Goal: Information Seeking & Learning: Find specific page/section

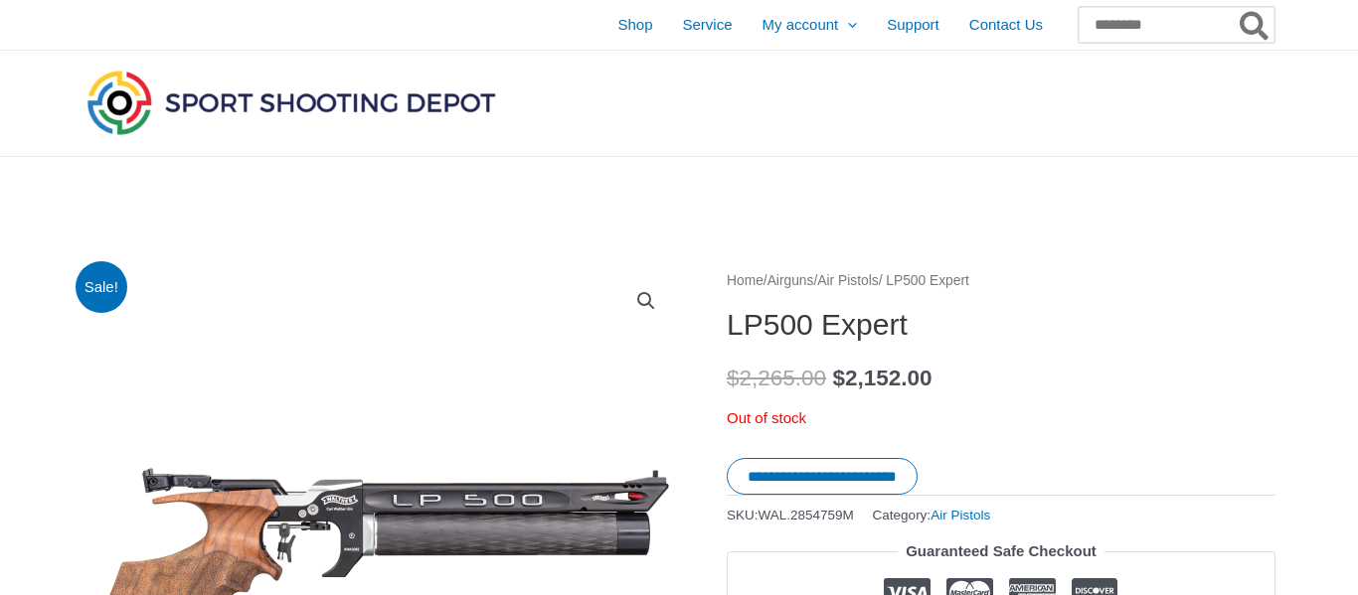
click at [1087, 20] on input "Search for:" at bounding box center [1176, 25] width 196 height 36
type input "*****"
click at [1235, 7] on button "Search" at bounding box center [1254, 25] width 39 height 36
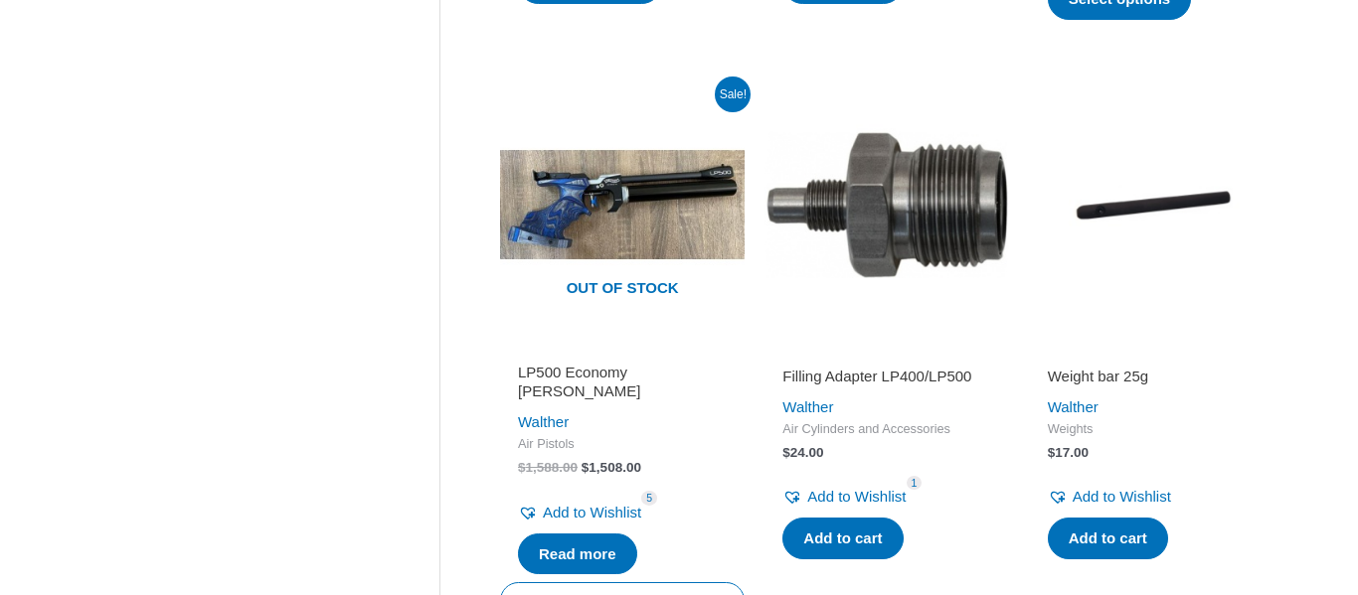
scroll to position [900, 0]
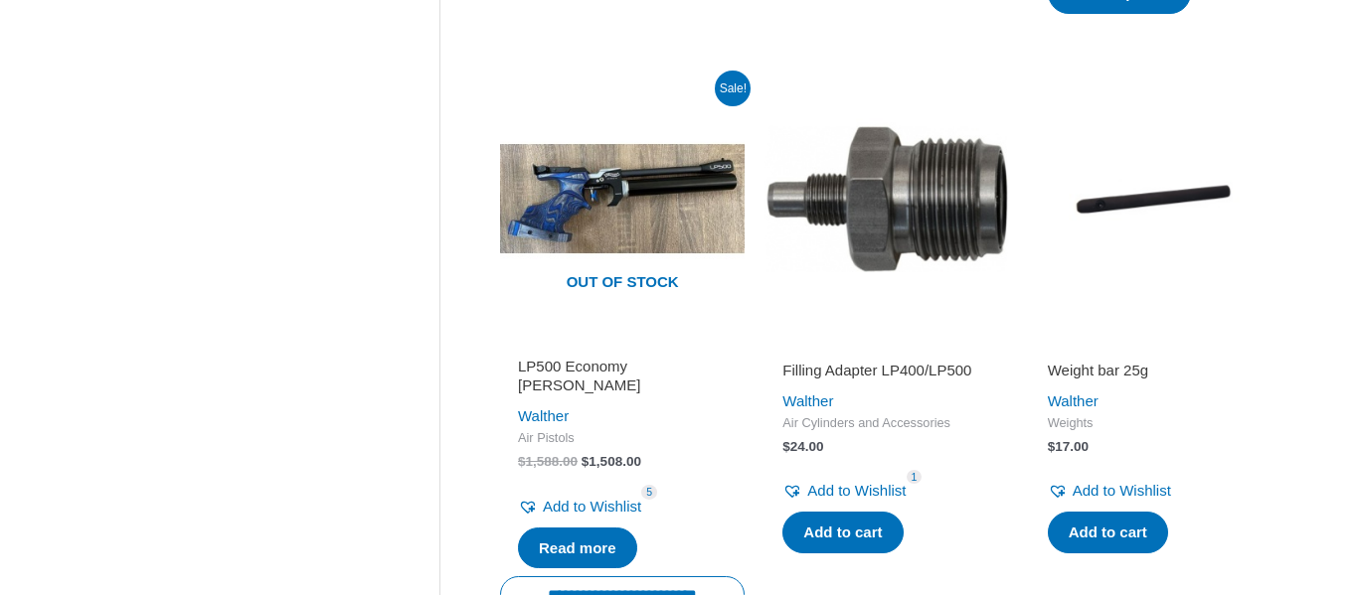
click at [542, 372] on h2 "LP500 Economy [PERSON_NAME]" at bounding box center [622, 376] width 209 height 39
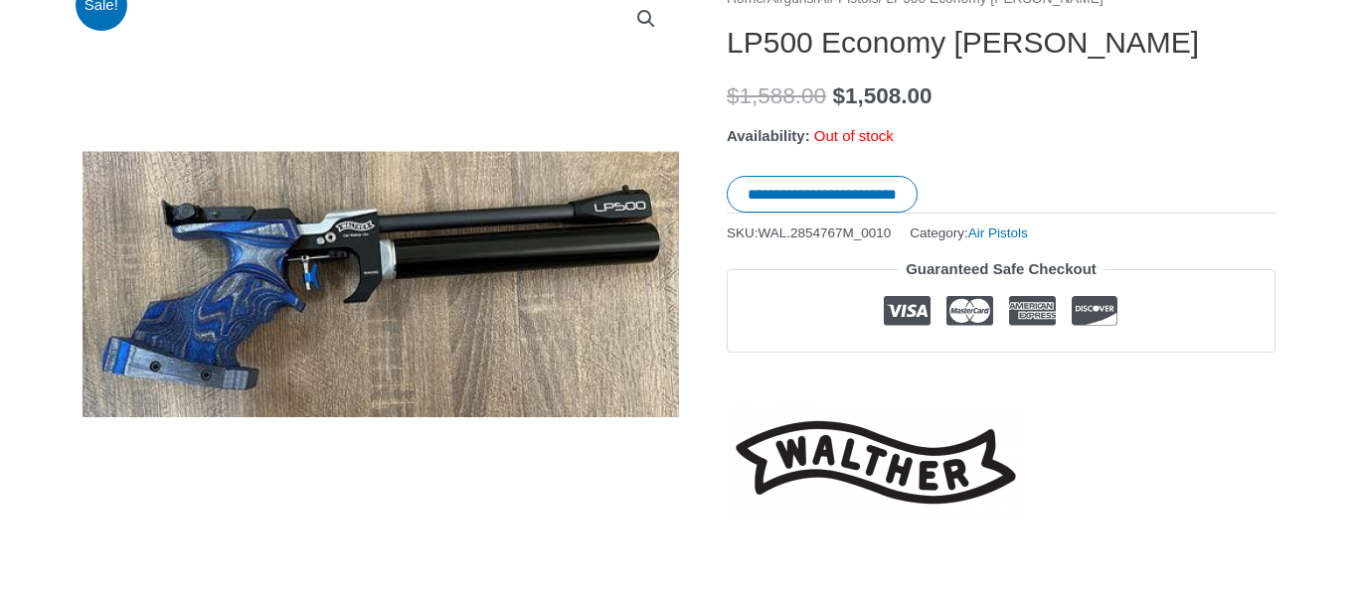
scroll to position [283, 0]
